Goal: Task Accomplishment & Management: Complete application form

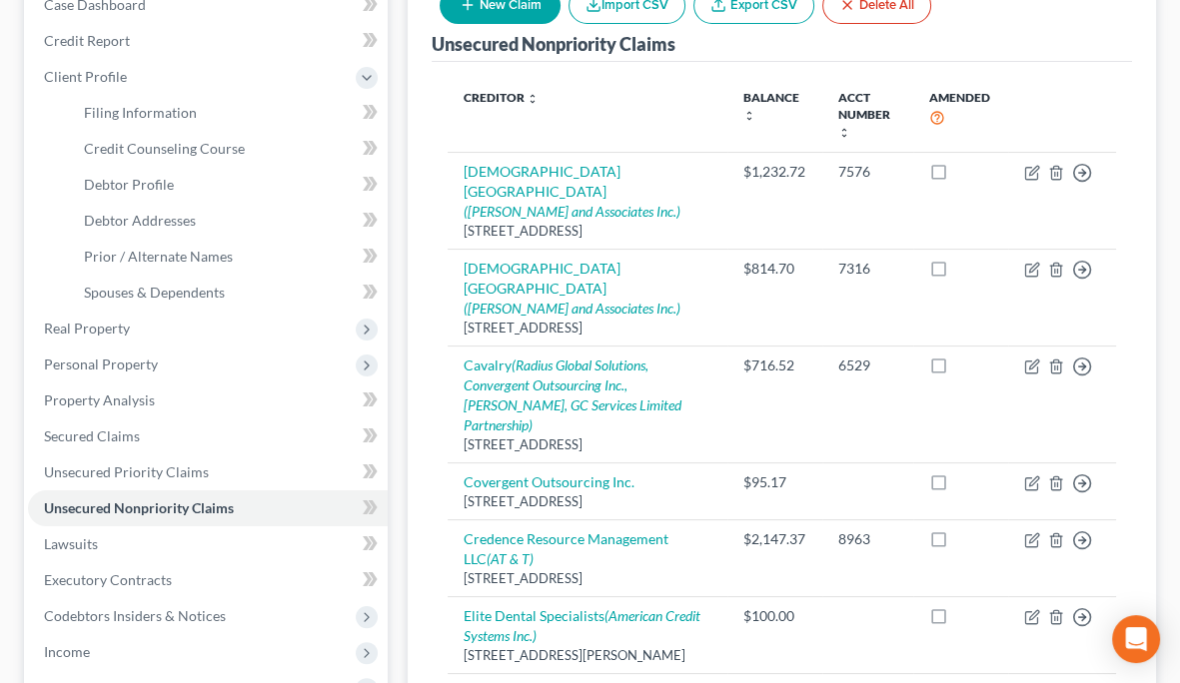
scroll to position [375, 0]
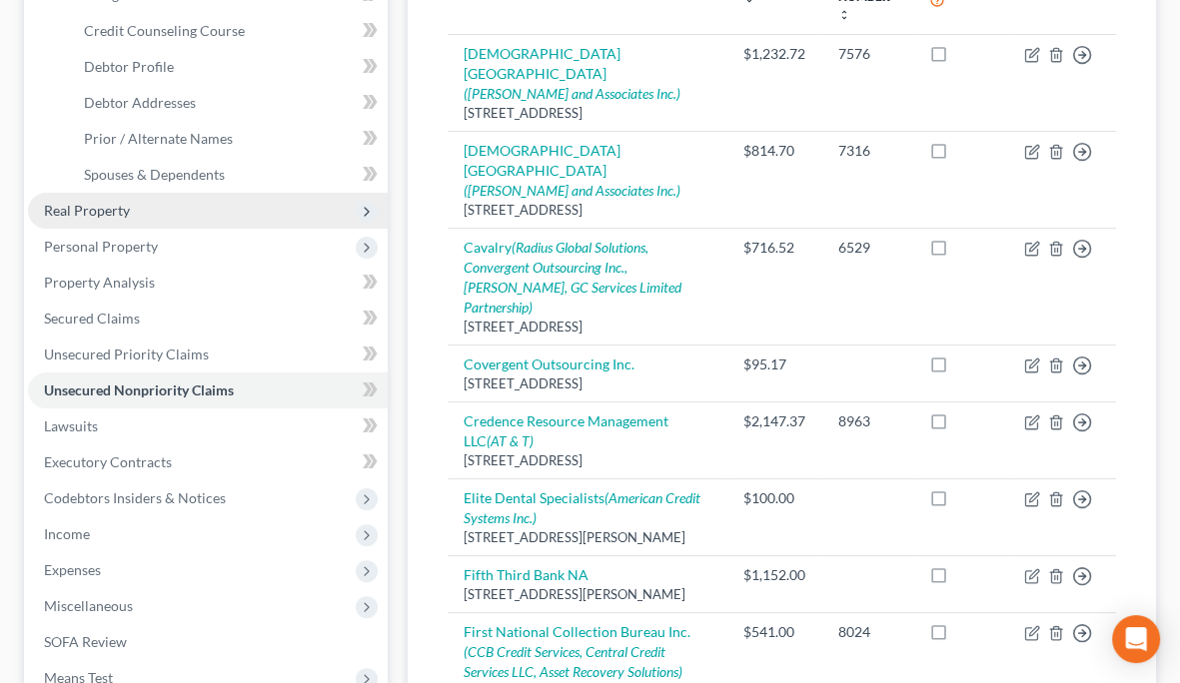
click at [160, 193] on span "Real Property" at bounding box center [208, 211] width 360 height 36
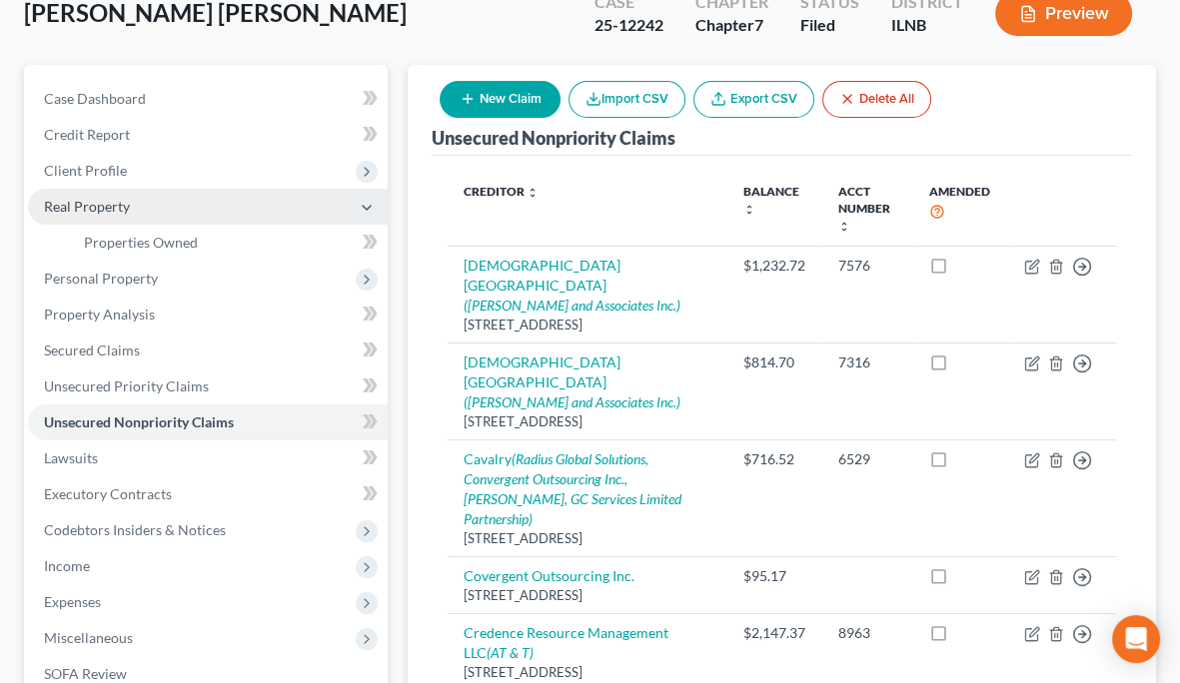
scroll to position [124, 0]
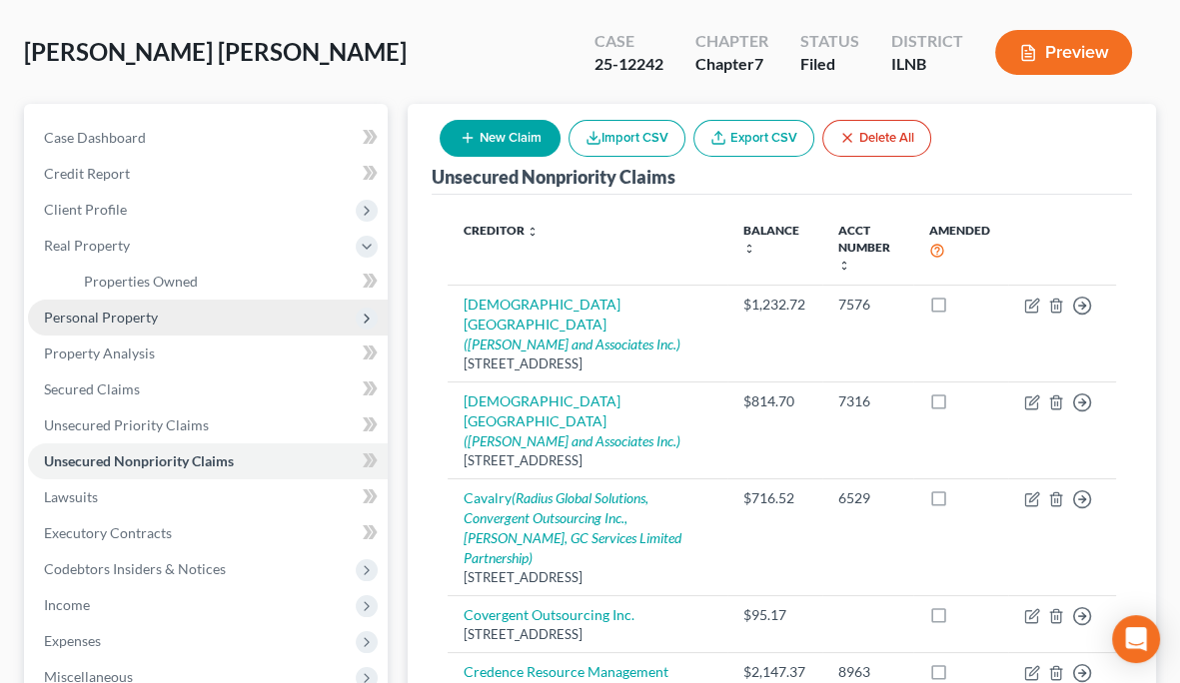
click at [174, 300] on span "Personal Property" at bounding box center [208, 318] width 360 height 36
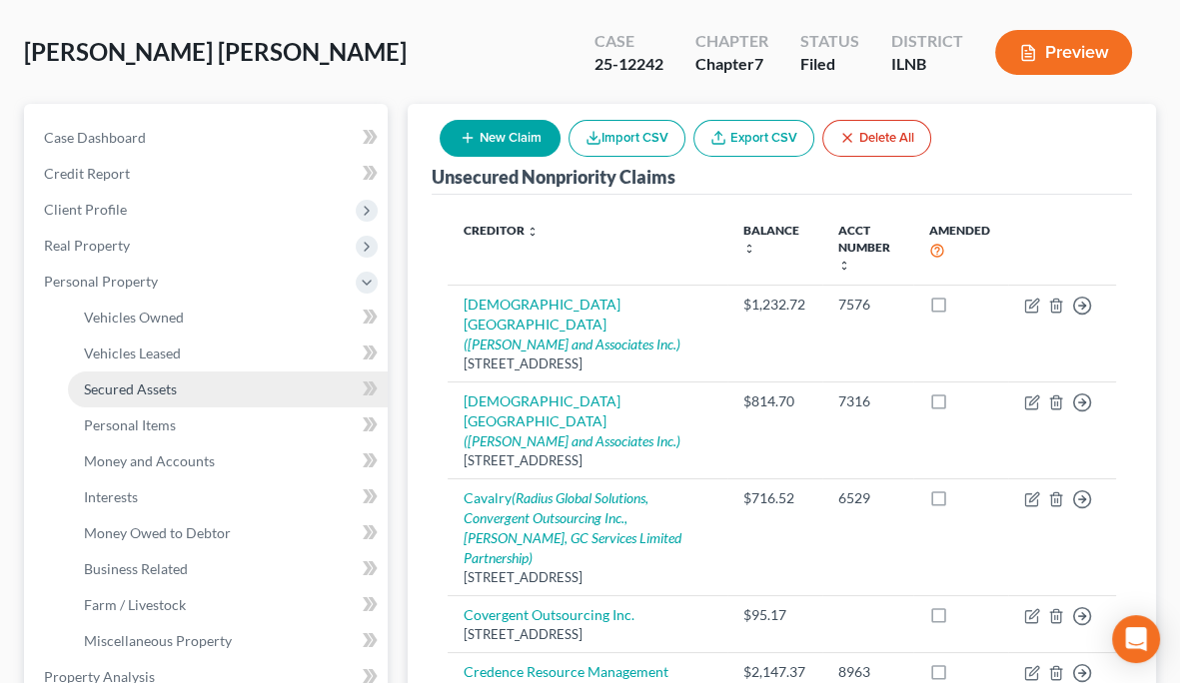
scroll to position [249, 0]
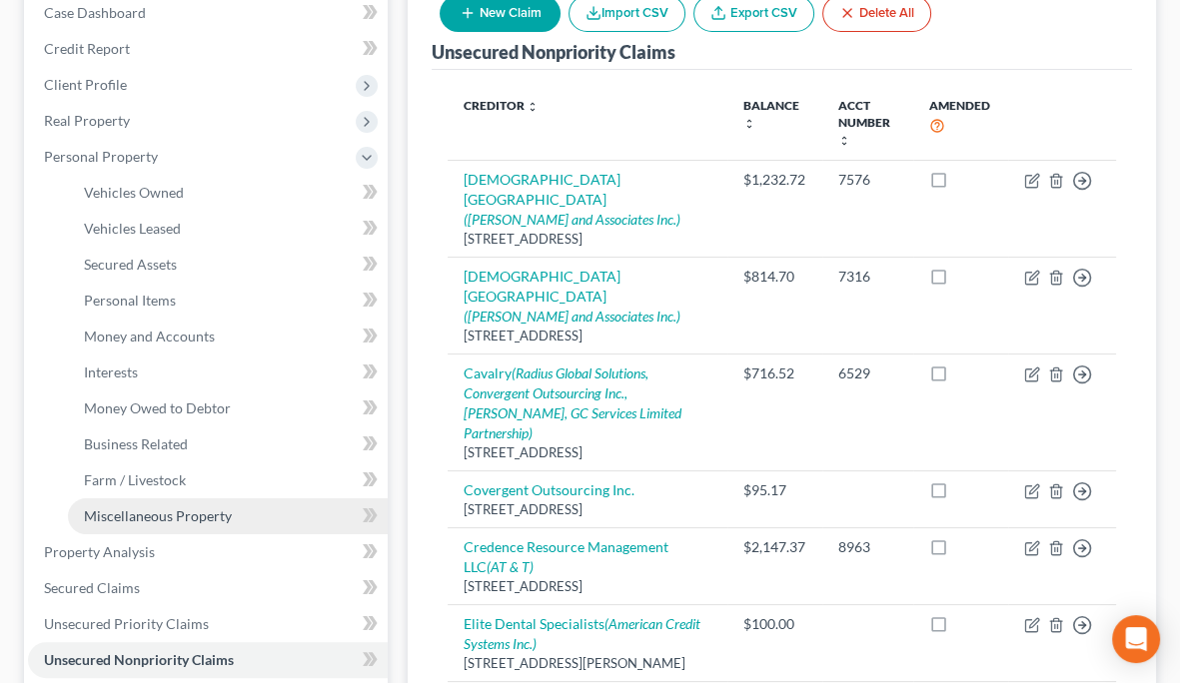
click at [199, 508] on span "Miscellaneous Property" at bounding box center [158, 516] width 148 height 17
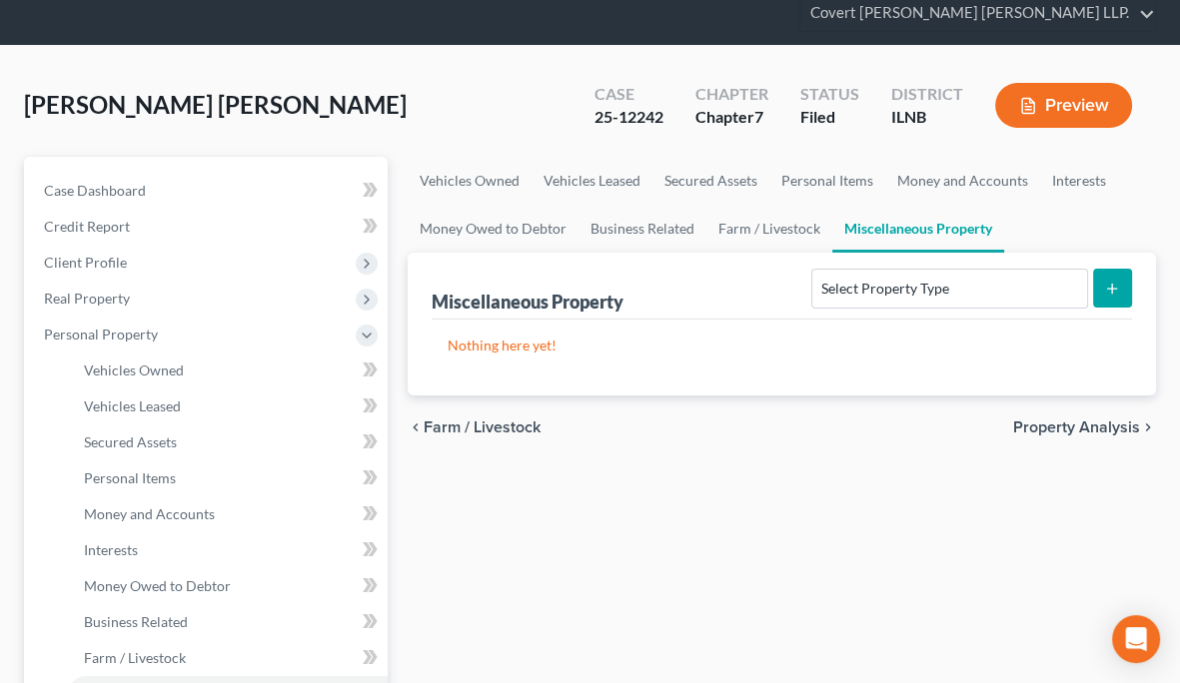
scroll to position [124, 0]
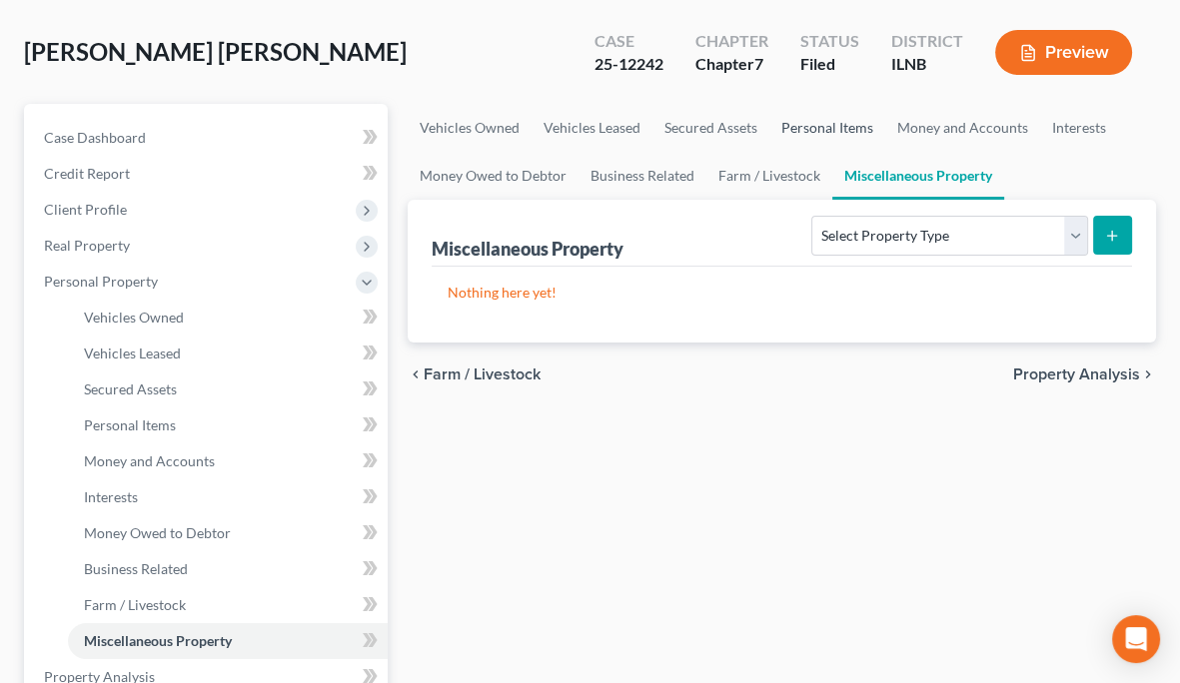
click at [769, 104] on link "Personal Items" at bounding box center [827, 128] width 116 height 48
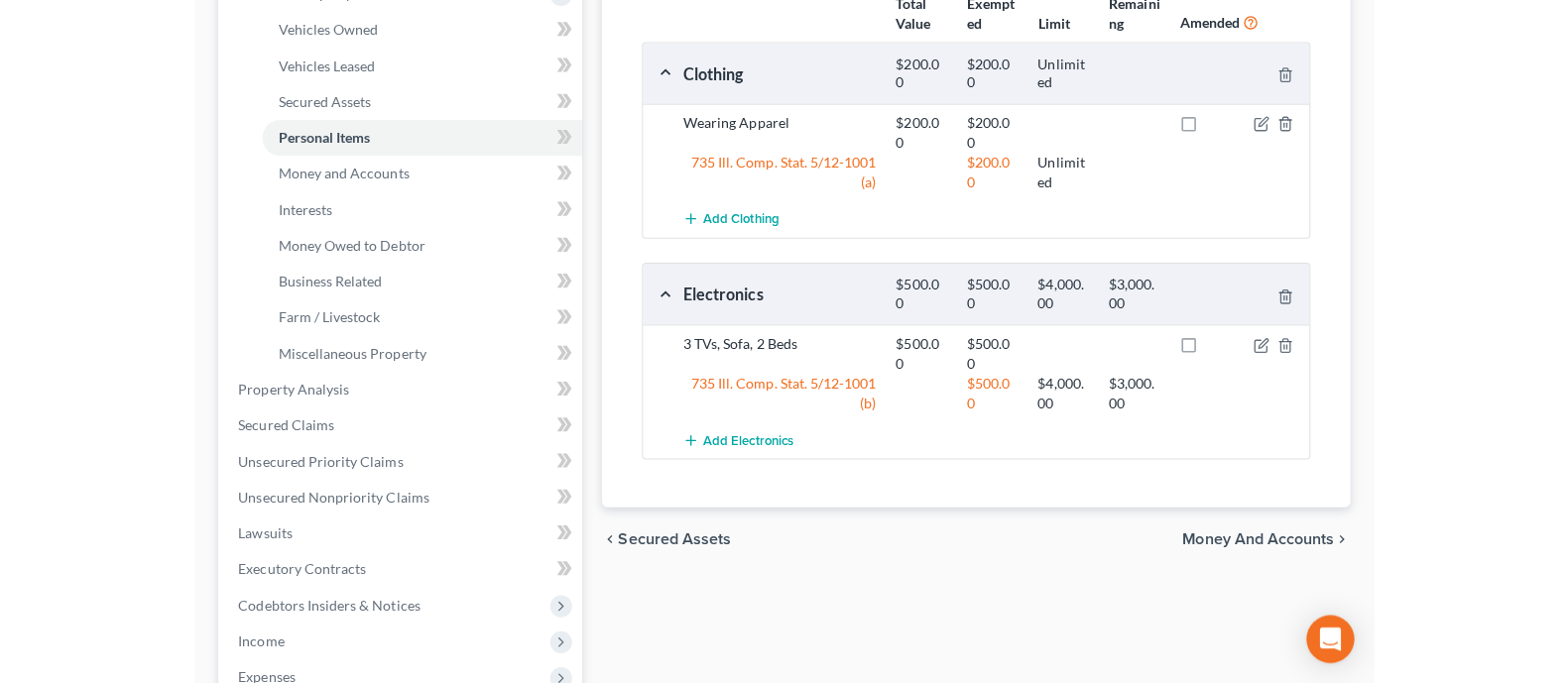
scroll to position [495, 0]
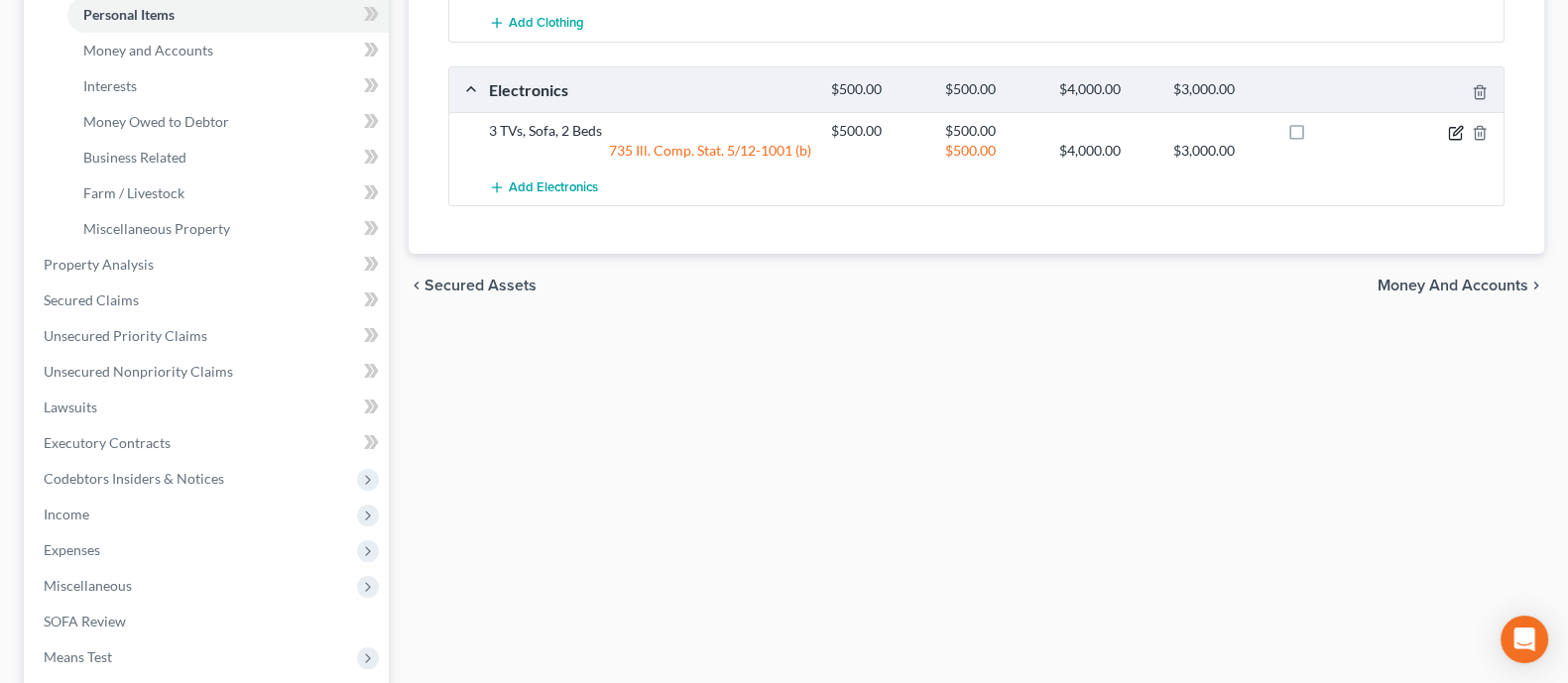
click at [1456, 130] on icon "button" at bounding box center [1457, 130] width 9 height 9
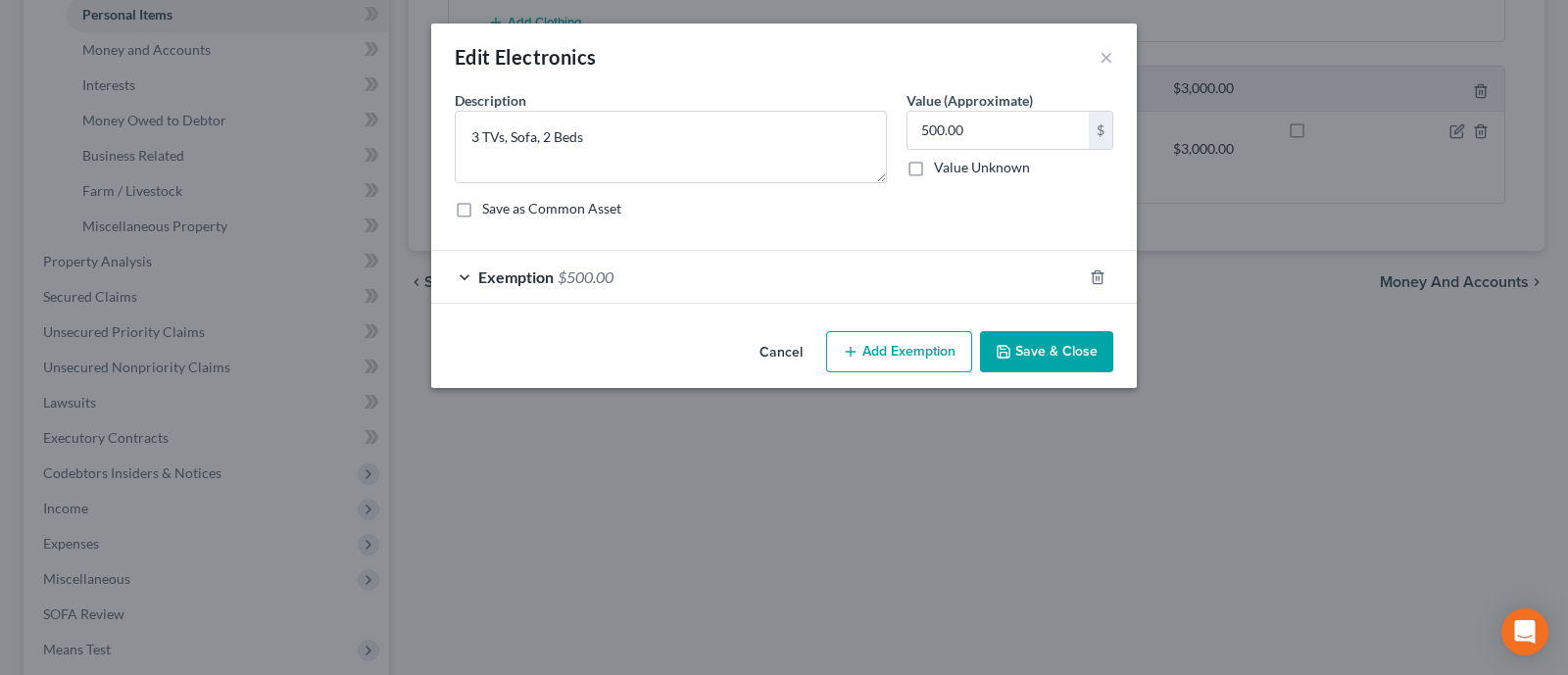
click at [773, 348] on button "Cancel" at bounding box center [781, 353] width 75 height 39
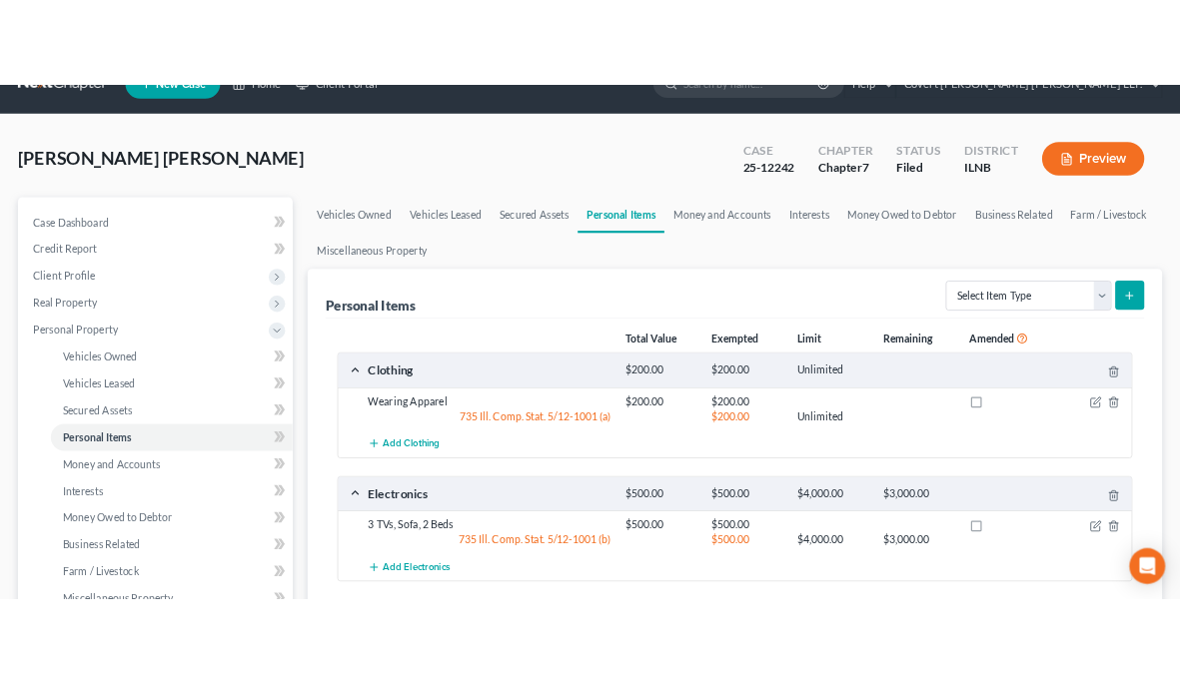
scroll to position [0, 0]
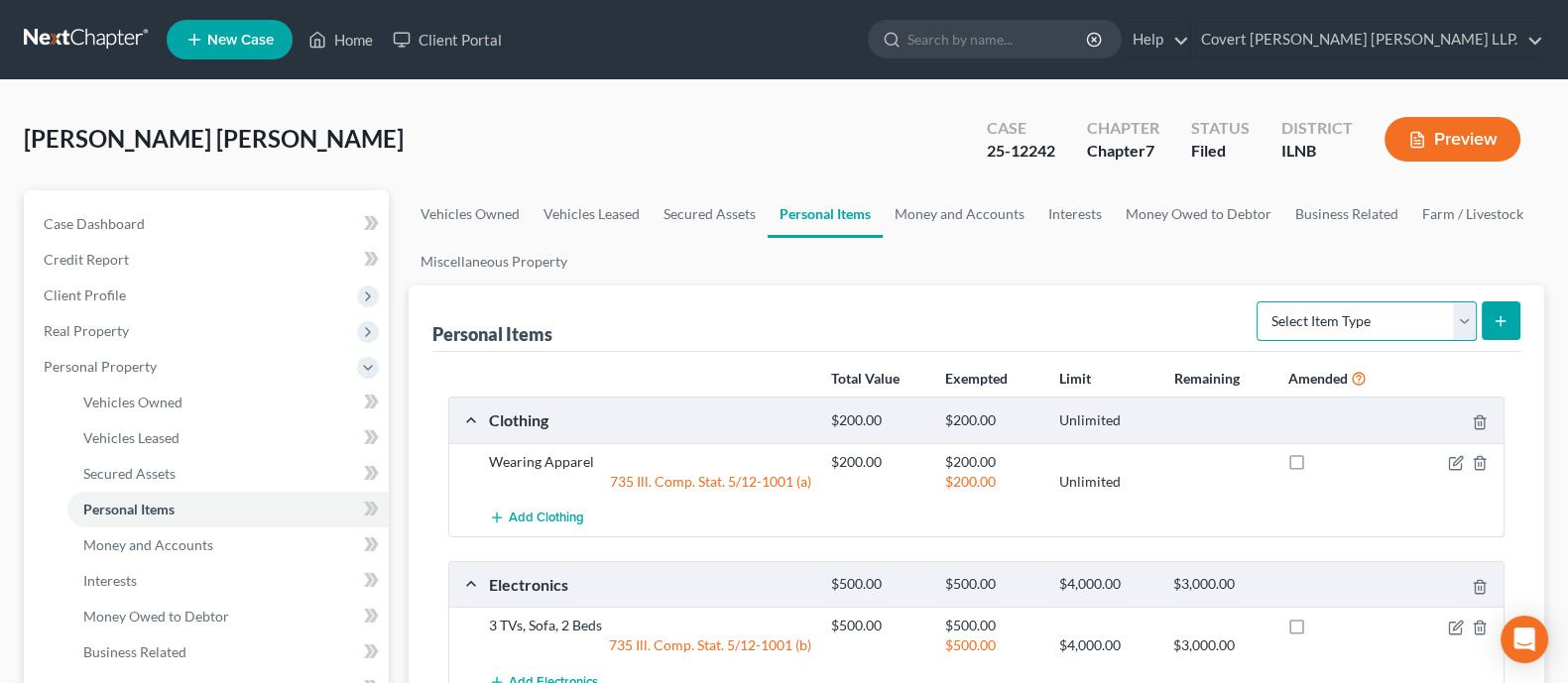
click at [1372, 314] on select "Select Item Type Clothing Collectibles Of Value Electronics Firearms Household …" at bounding box center [1367, 322] width 220 height 40
click at [1047, 275] on ul "Vehicles Owned Vehicles Leased Secured Assets Personal Items Money and Accounts…" at bounding box center [977, 238] width 1135 height 95
